Goal: Navigation & Orientation: Understand site structure

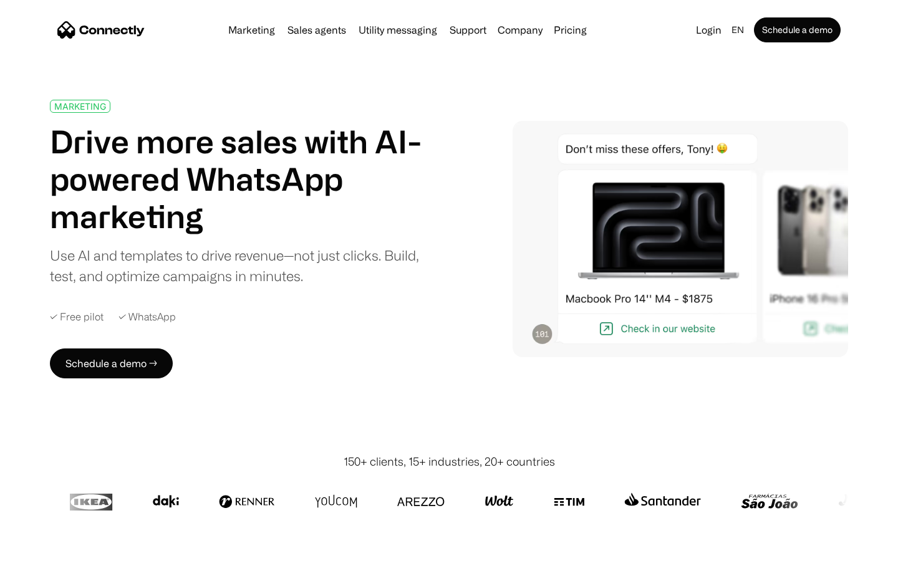
scroll to position [4437, 0]
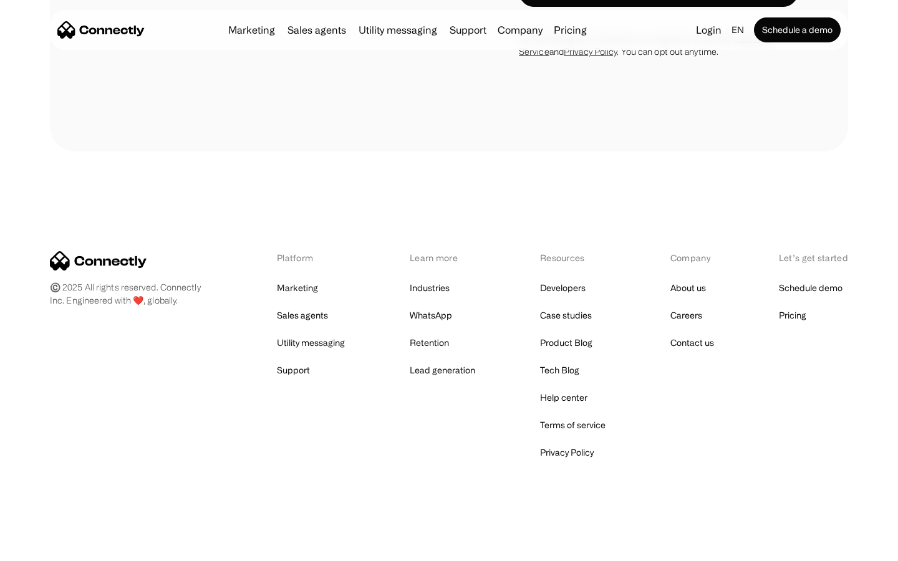
scroll to position [1053, 0]
